Goal: Task Accomplishment & Management: Manage account settings

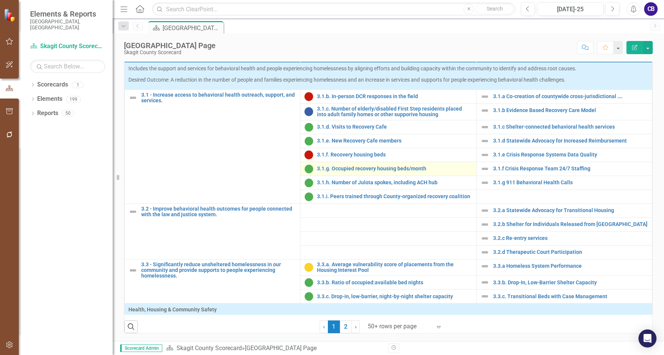
scroll to position [453, 0]
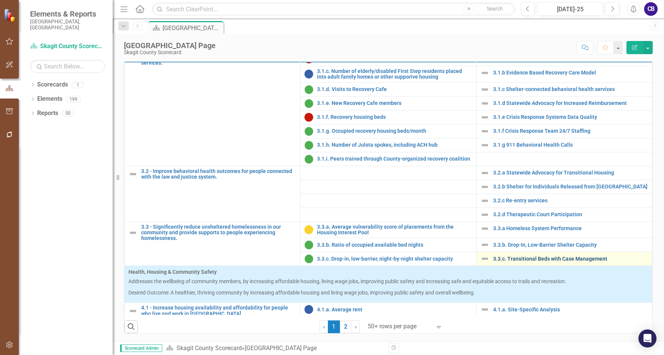
click at [518, 261] on link "3.3.c. Transitional Beds with Case Management" at bounding box center [570, 259] width 155 height 6
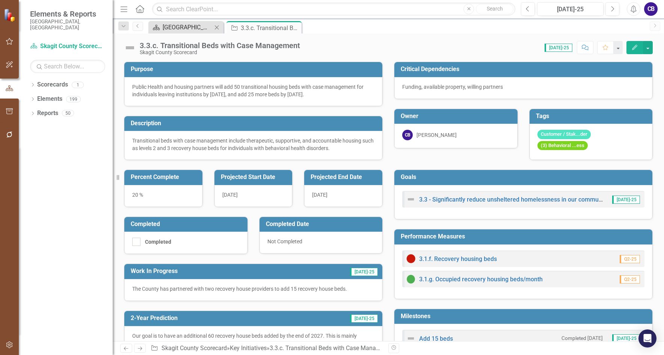
click at [206, 28] on div "[GEOGRAPHIC_DATA] Page" at bounding box center [188, 27] width 50 height 9
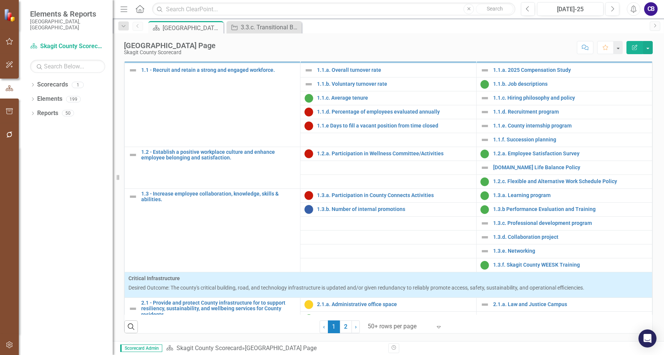
scroll to position [75, 0]
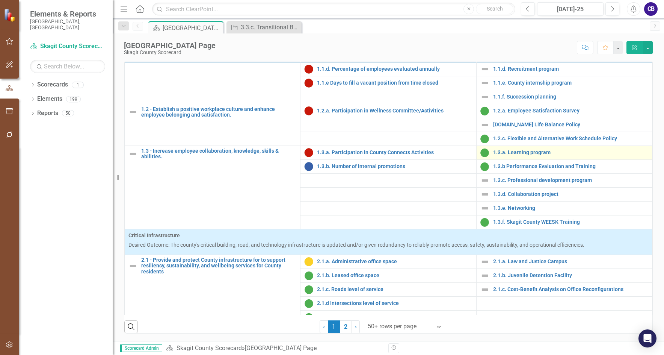
click at [502, 159] on td "1.3.a. Learning program Edit Edit Key Initiative Link Open Element" at bounding box center [564, 152] width 176 height 14
click at [500, 155] on link "1.3.a. Learning program" at bounding box center [570, 152] width 155 height 6
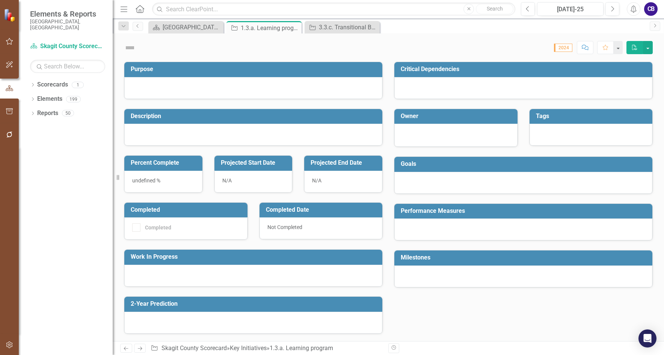
checkbox input "true"
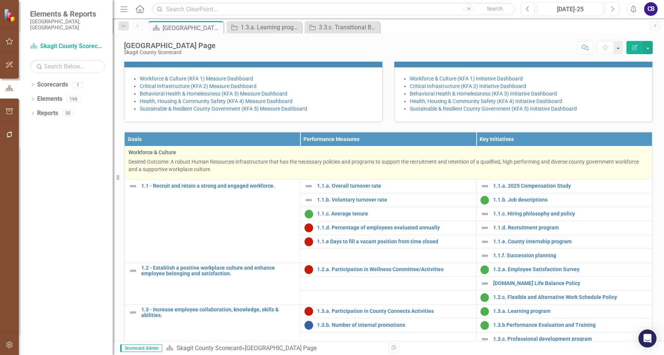
scroll to position [188, 0]
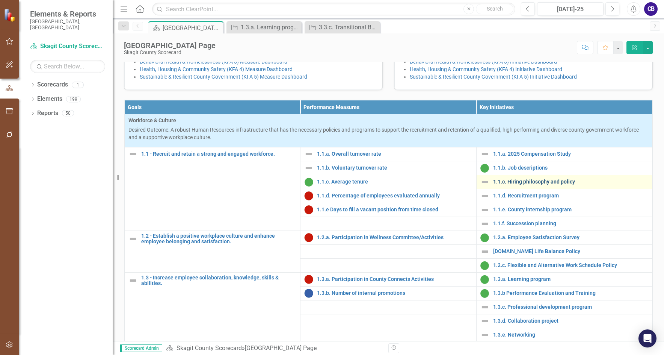
click at [500, 184] on link "1.1.c. Hiring philosophy and policy" at bounding box center [570, 182] width 155 height 6
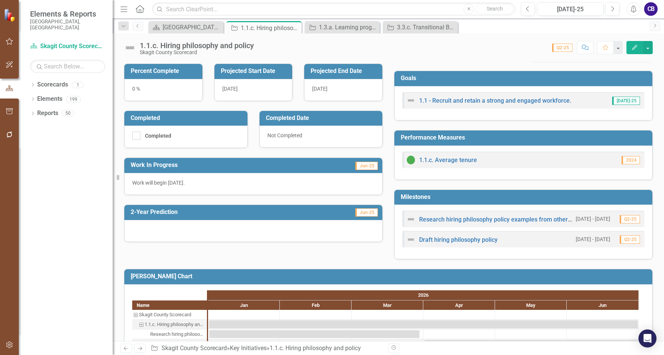
scroll to position [123, 0]
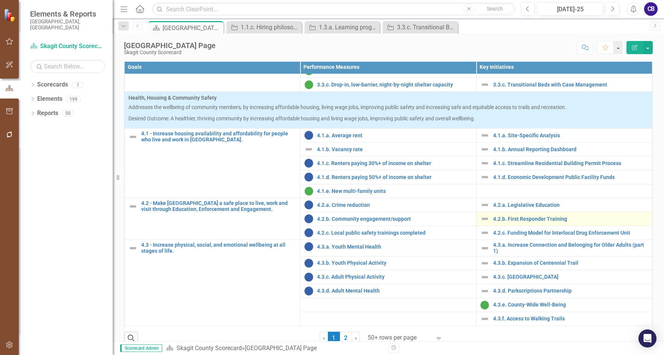
scroll to position [300, 0]
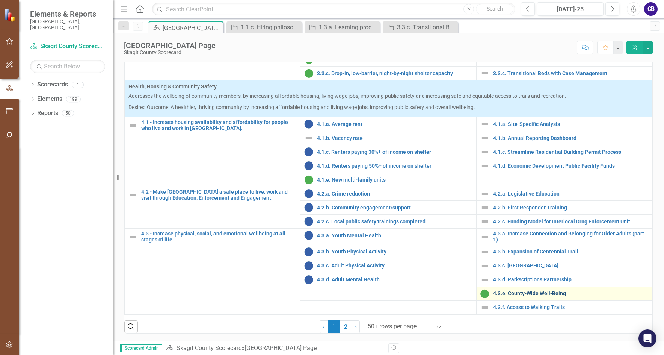
click at [529, 296] on link "4.3.e. County-Wide Well-Being" at bounding box center [570, 293] width 155 height 6
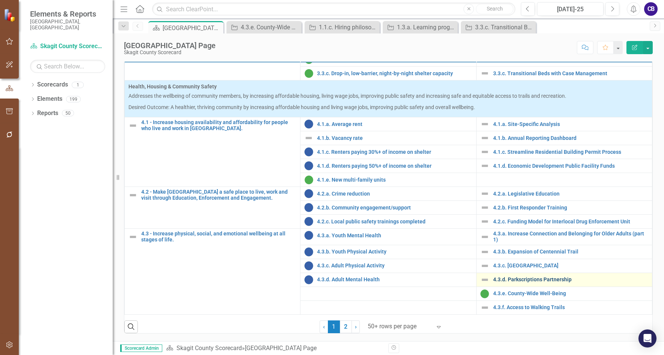
scroll to position [641, 0]
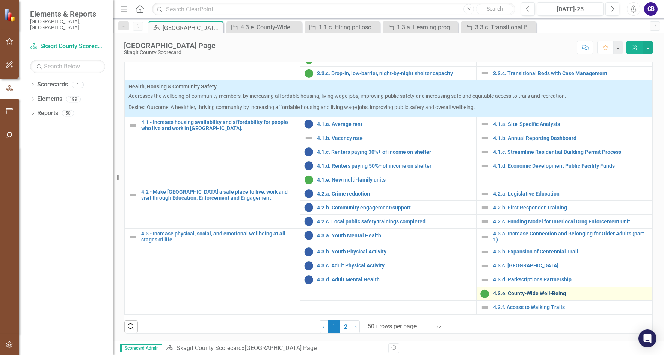
click at [521, 293] on link "4.3.e. County-Wide Well-Being" at bounding box center [570, 293] width 155 height 6
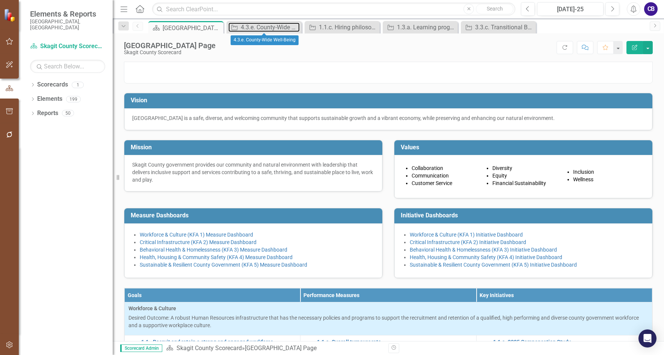
drag, startPoint x: 283, startPoint y: 25, endPoint x: 302, endPoint y: 30, distance: 19.8
click at [283, 24] on div "4.3.e. County-Wide Well-Being" at bounding box center [270, 27] width 59 height 9
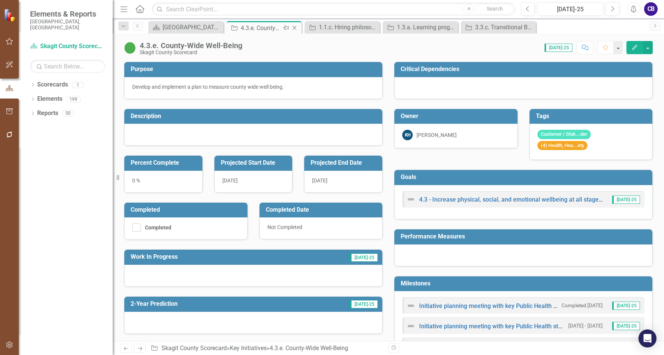
click at [294, 29] on icon "Close" at bounding box center [295, 28] width 8 height 6
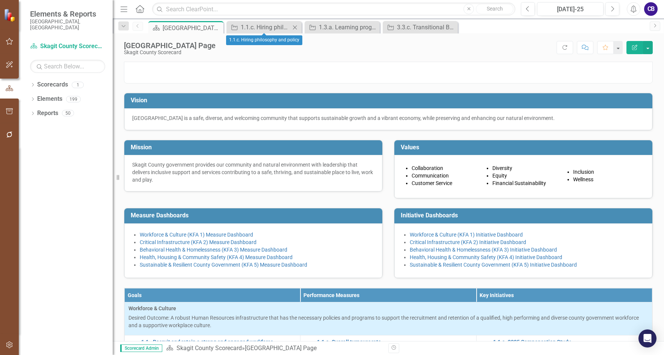
click at [296, 28] on icon "Close" at bounding box center [295, 27] width 8 height 6
click at [297, 28] on icon "Close" at bounding box center [295, 27] width 8 height 6
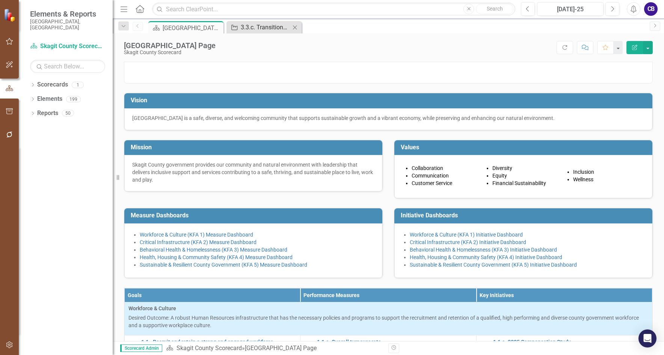
click at [273, 29] on div "3.3.c. Transitional Beds with Case Management" at bounding box center [266, 27] width 50 height 9
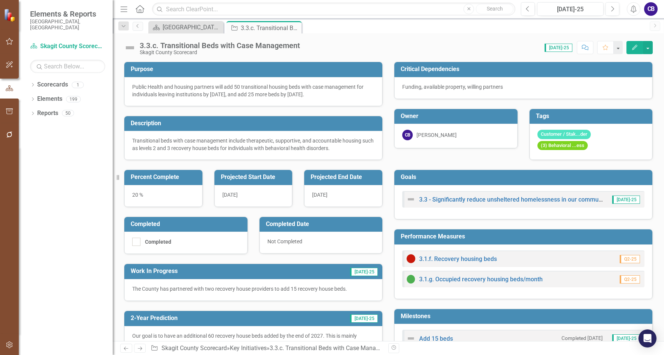
click at [220, 48] on div "3.3.c. Transitional Beds with Case Management" at bounding box center [220, 45] width 160 height 8
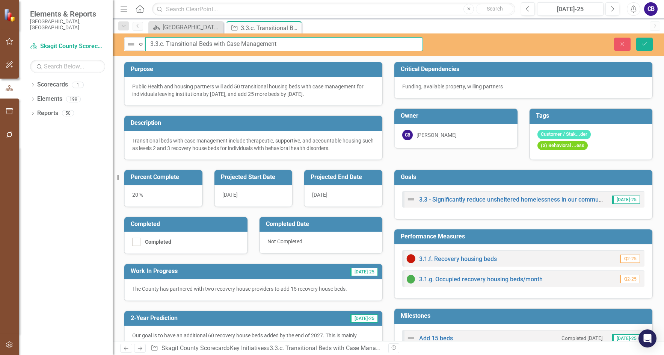
click at [180, 44] on input "3.3.c. Transitional Beds with Case Management" at bounding box center [284, 44] width 278 height 14
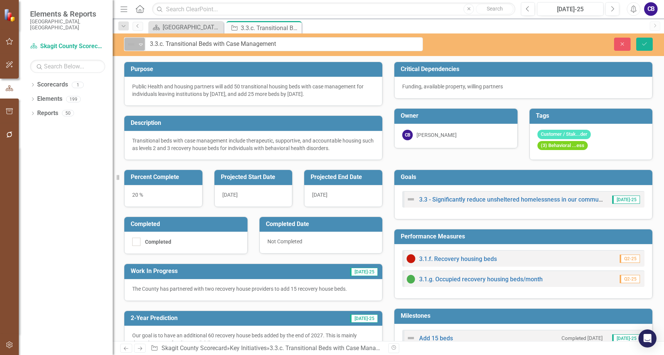
click at [140, 44] on icon "Expand" at bounding box center [141, 44] width 8 height 6
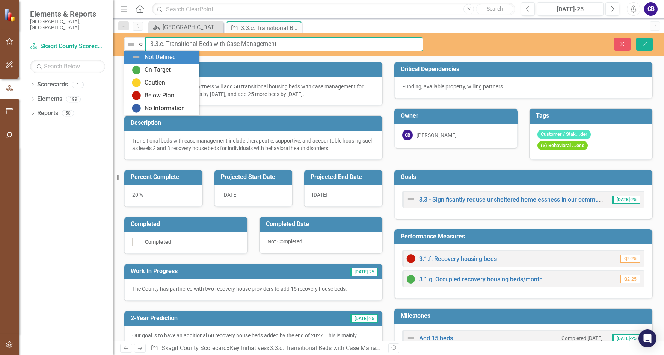
click at [281, 47] on input "3.3.c. Transitional Beds with Case Management" at bounding box center [284, 44] width 278 height 14
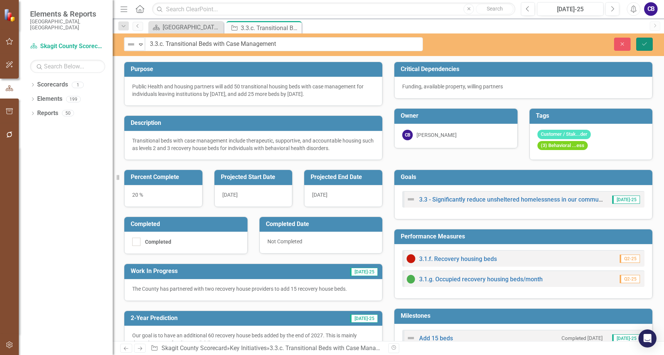
click at [643, 45] on icon "Save" at bounding box center [644, 43] width 7 height 5
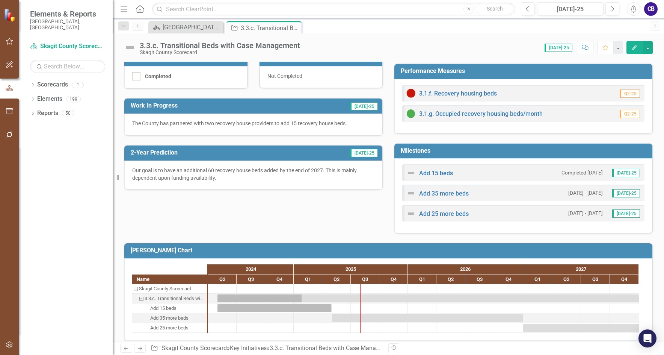
scroll to position [174, 0]
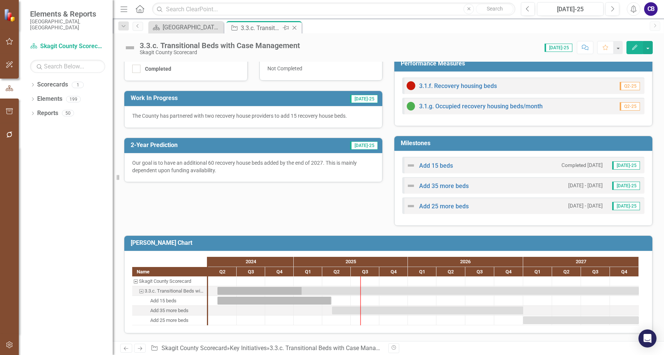
click at [296, 28] on icon "Close" at bounding box center [295, 28] width 8 height 6
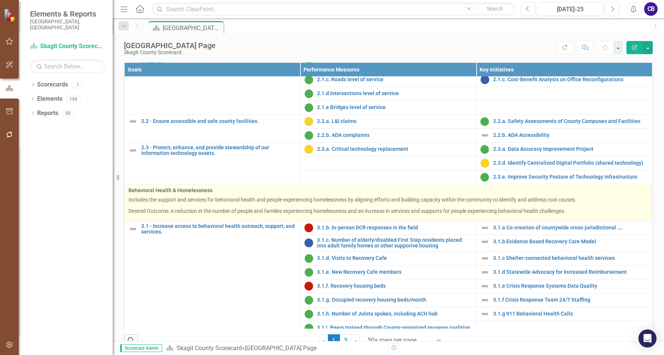
scroll to position [376, 0]
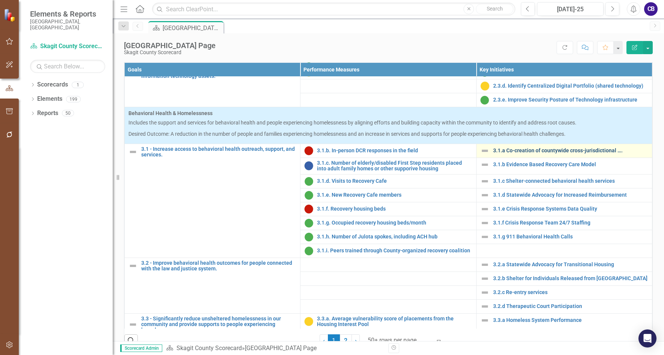
click at [498, 153] on link "3.1.a Co-creation of countywide cross-jurisdictional …." at bounding box center [570, 151] width 155 height 6
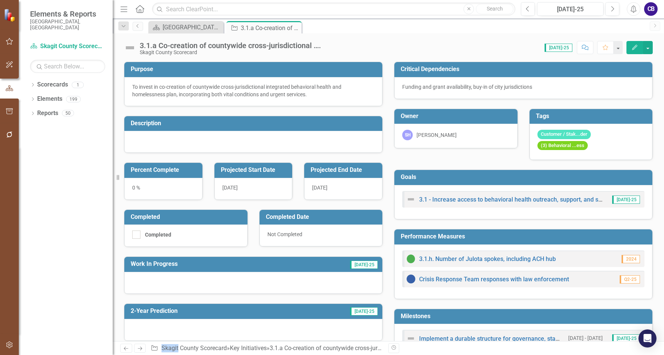
click at [217, 46] on div "3.1.a Co-creation of countywide cross-jurisdictional …." at bounding box center [230, 45] width 181 height 8
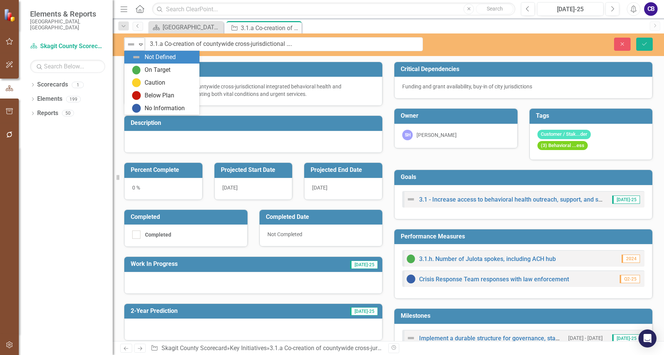
click at [143, 45] on icon "Expand" at bounding box center [141, 44] width 8 height 6
drag, startPoint x: 149, startPoint y: 68, endPoint x: 153, endPoint y: 67, distance: 3.8
click at [150, 67] on div "On Target" at bounding box center [158, 70] width 26 height 9
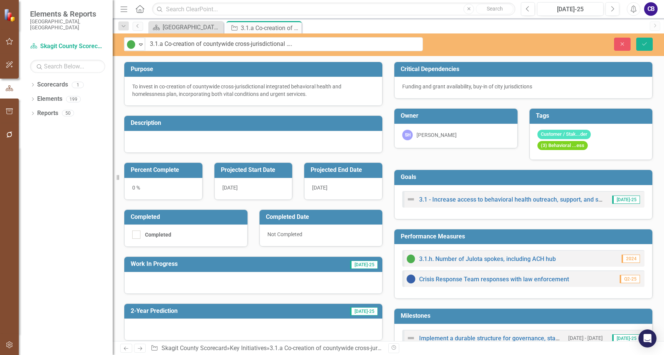
click at [634, 42] on div "Close Save" at bounding box center [549, 44] width 219 height 13
click at [639, 42] on button "Save" at bounding box center [644, 44] width 17 height 13
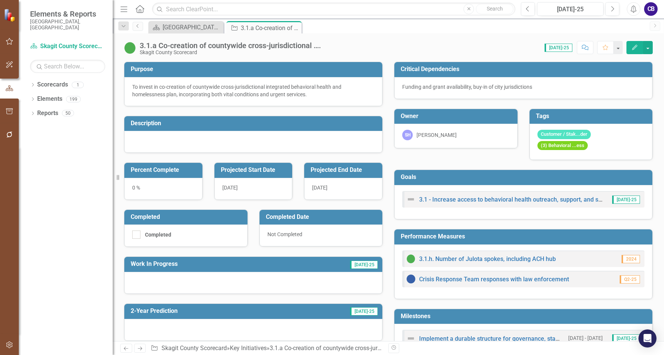
click at [132, 187] on div "0 %" at bounding box center [163, 189] width 78 height 22
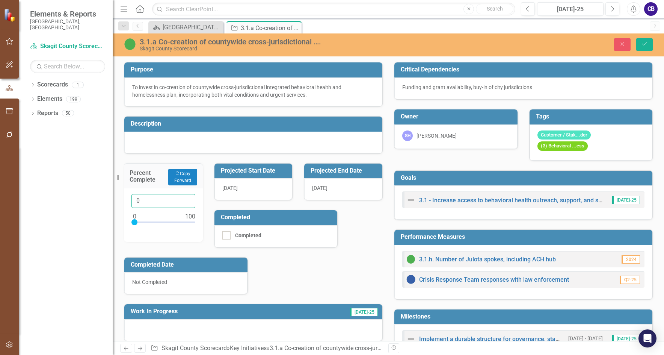
drag, startPoint x: 139, startPoint y: 201, endPoint x: 132, endPoint y: 199, distance: 7.7
click at [132, 199] on input "0" at bounding box center [163, 201] width 64 height 14
type input "40"
click at [301, 266] on div "Purpose To invest in co-creation of countywide cross-jurisdictional integrated …" at bounding box center [253, 220] width 270 height 335
drag, startPoint x: 640, startPoint y: 40, endPoint x: 475, endPoint y: 8, distance: 167.7
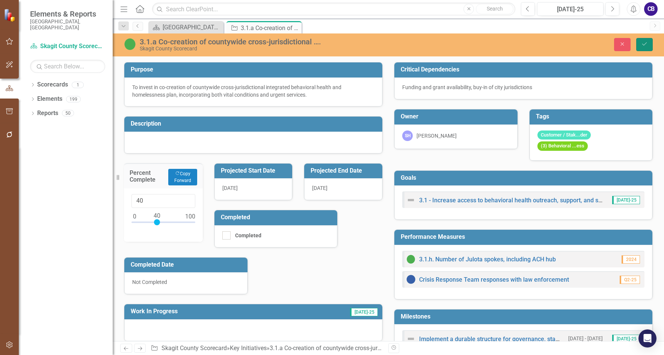
click at [640, 39] on button "Save" at bounding box center [644, 44] width 17 height 13
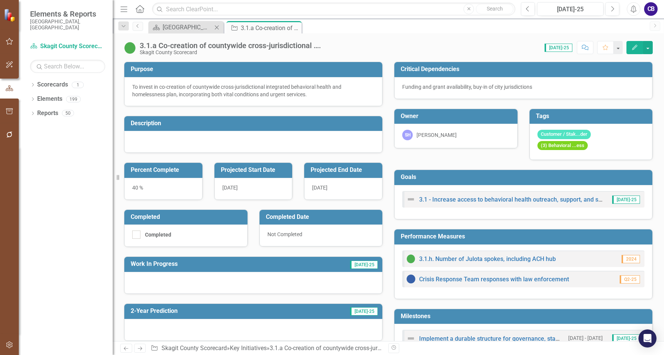
drag, startPoint x: 163, startPoint y: 35, endPoint x: 166, endPoint y: 32, distance: 4.0
click at [164, 34] on div "3.1.a Co-creation of countywide cross-jurisdictional …. Skagit County Scorecard…" at bounding box center [388, 44] width 551 height 23
click at [166, 30] on div "[GEOGRAPHIC_DATA] Page" at bounding box center [188, 27] width 50 height 9
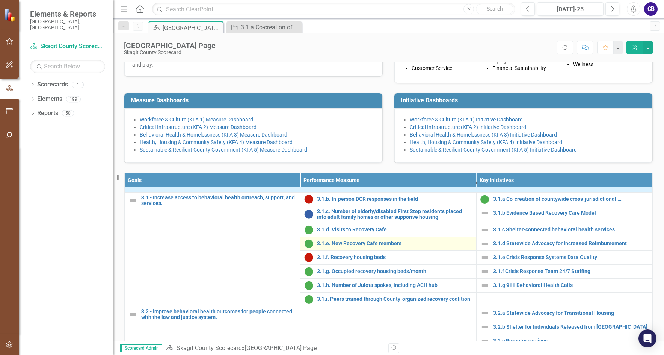
scroll to position [451, 0]
